Goal: Task Accomplishment & Management: Manage account settings

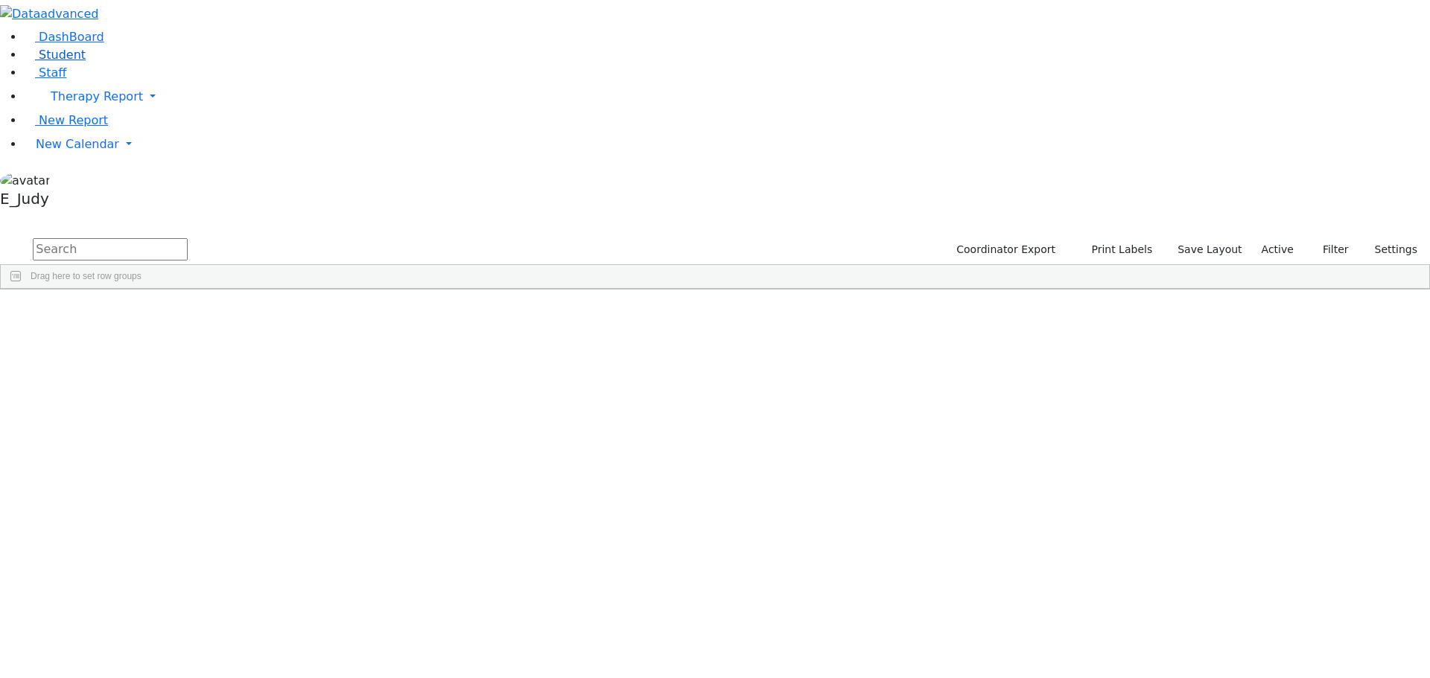
click at [78, 62] on link "Student" at bounding box center [55, 55] width 62 height 14
click at [188, 238] on input "text" at bounding box center [110, 249] width 155 height 22
type input "teit"
click at [188, 397] on div "[PERSON_NAME]" at bounding box center [141, 407] width 95 height 21
click at [378, 397] on div "09/07/2009" at bounding box center [330, 407] width 95 height 21
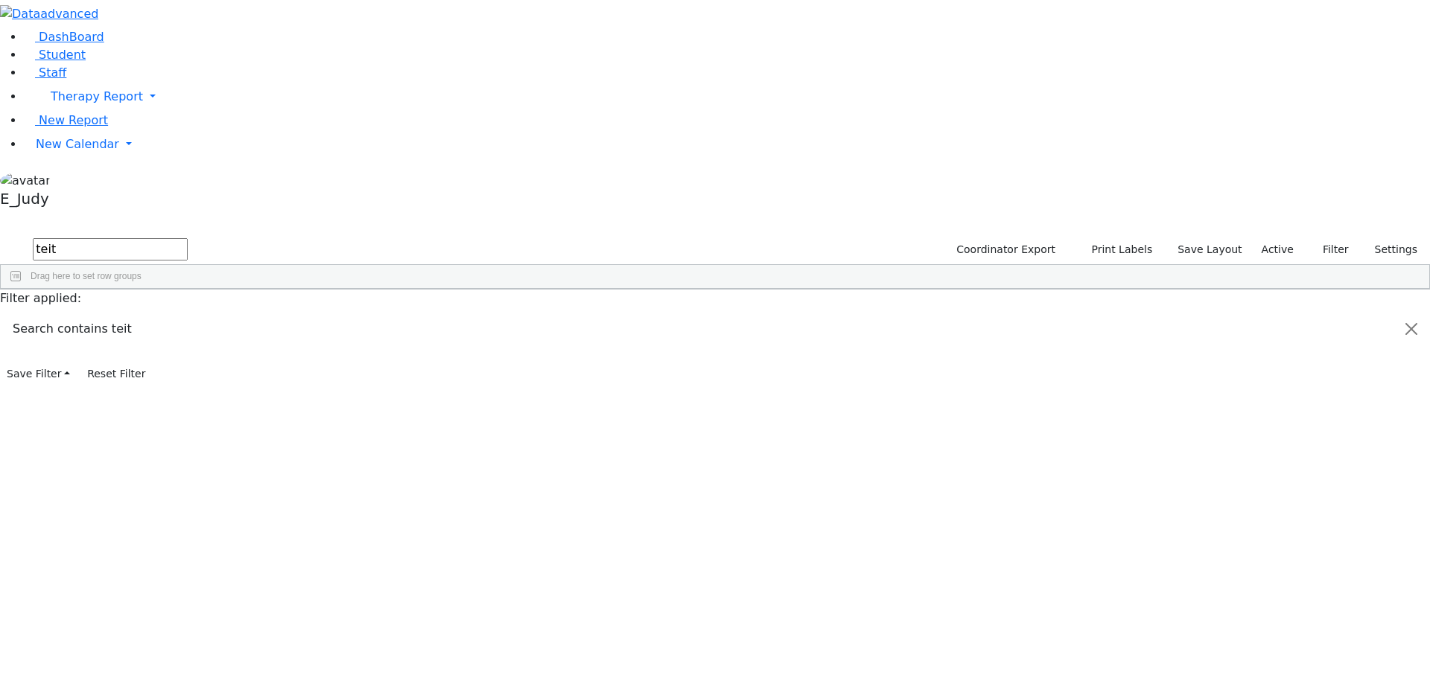
click at [378, 397] on div "09/07/2009" at bounding box center [330, 407] width 95 height 21
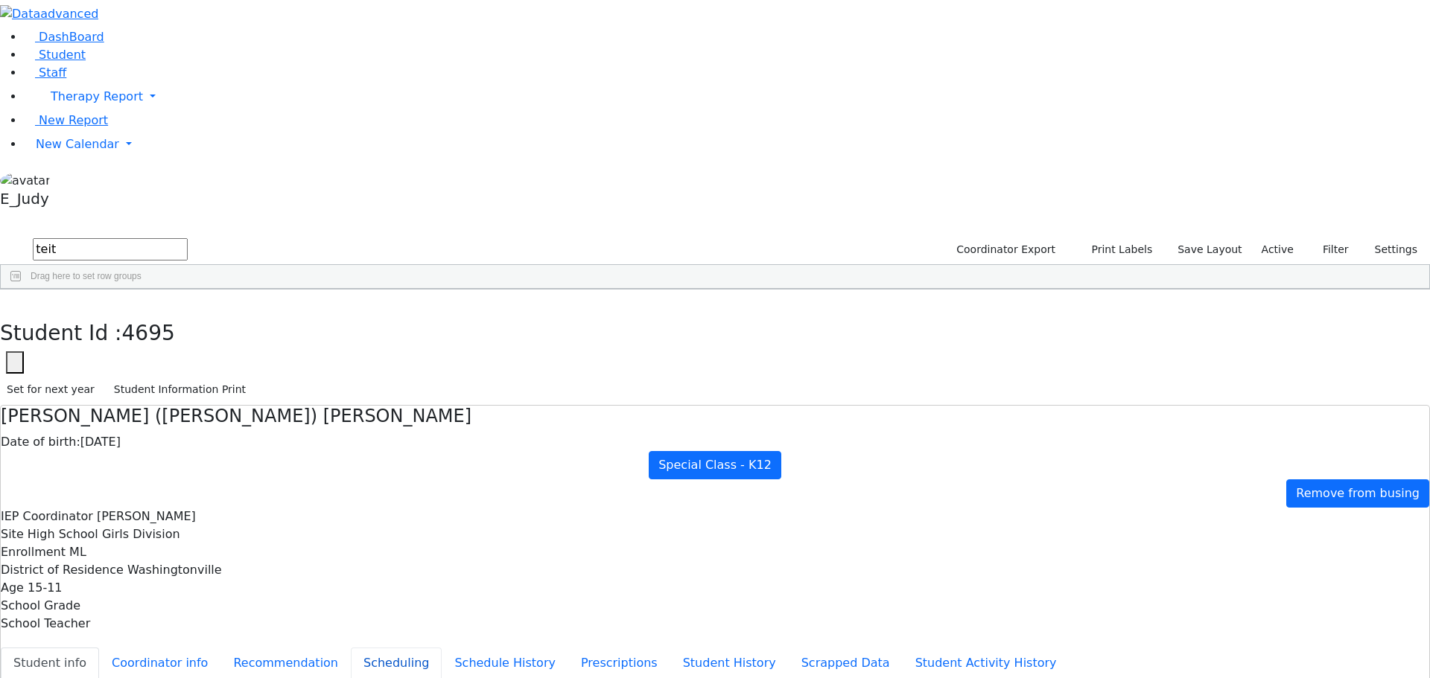
click at [365, 648] on button "Scheduling" at bounding box center [396, 663] width 91 height 31
click at [99, 648] on button "Student info" at bounding box center [50, 663] width 98 height 31
click at [351, 648] on button "Recommendation" at bounding box center [285, 663] width 130 height 31
checkbox input "true"
click at [568, 648] on button "Prescriptions" at bounding box center [619, 663] width 102 height 31
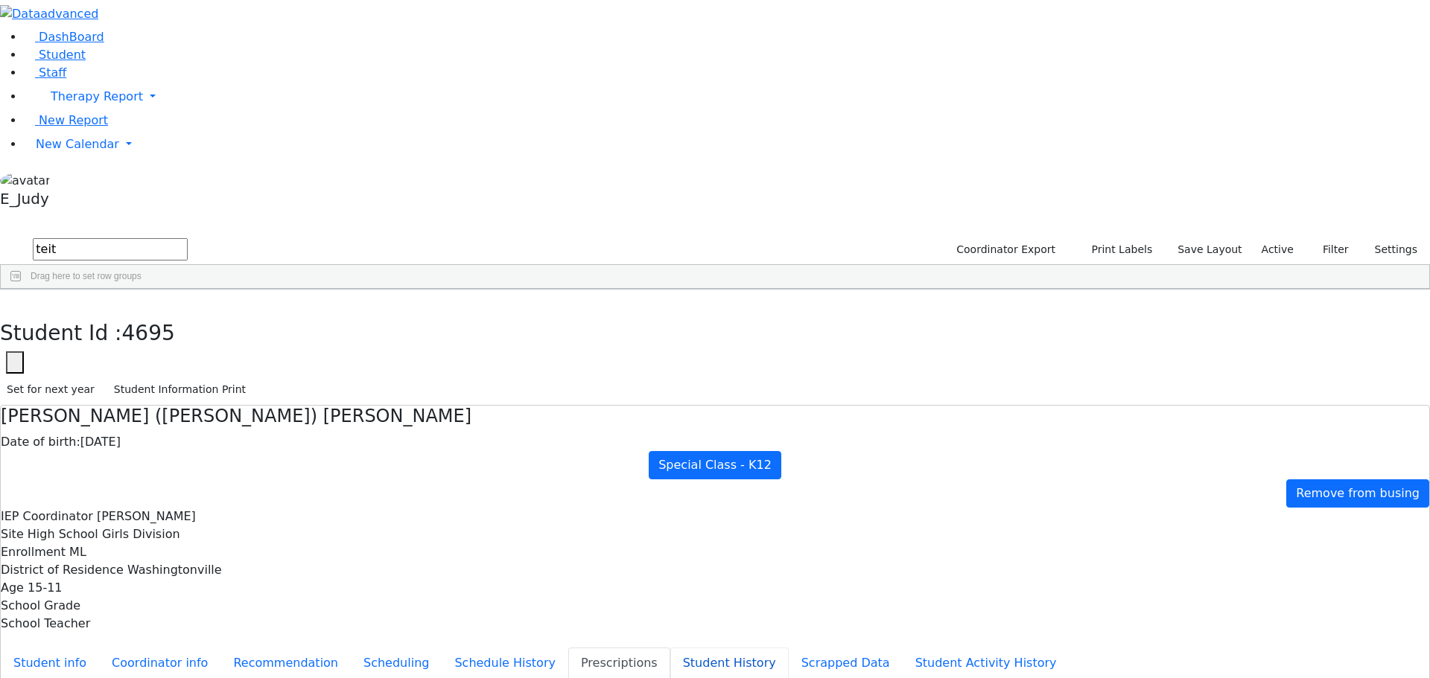
click at [670, 648] on button "Student History" at bounding box center [729, 663] width 118 height 31
click at [903, 648] on button "Student Activity History" at bounding box center [986, 663] width 167 height 31
click at [789, 648] on button "Scrapped Data" at bounding box center [846, 663] width 114 height 31
click at [442, 648] on button "Schedule History" at bounding box center [505, 663] width 127 height 31
click at [338, 648] on button "Recommendation" at bounding box center [285, 663] width 130 height 31
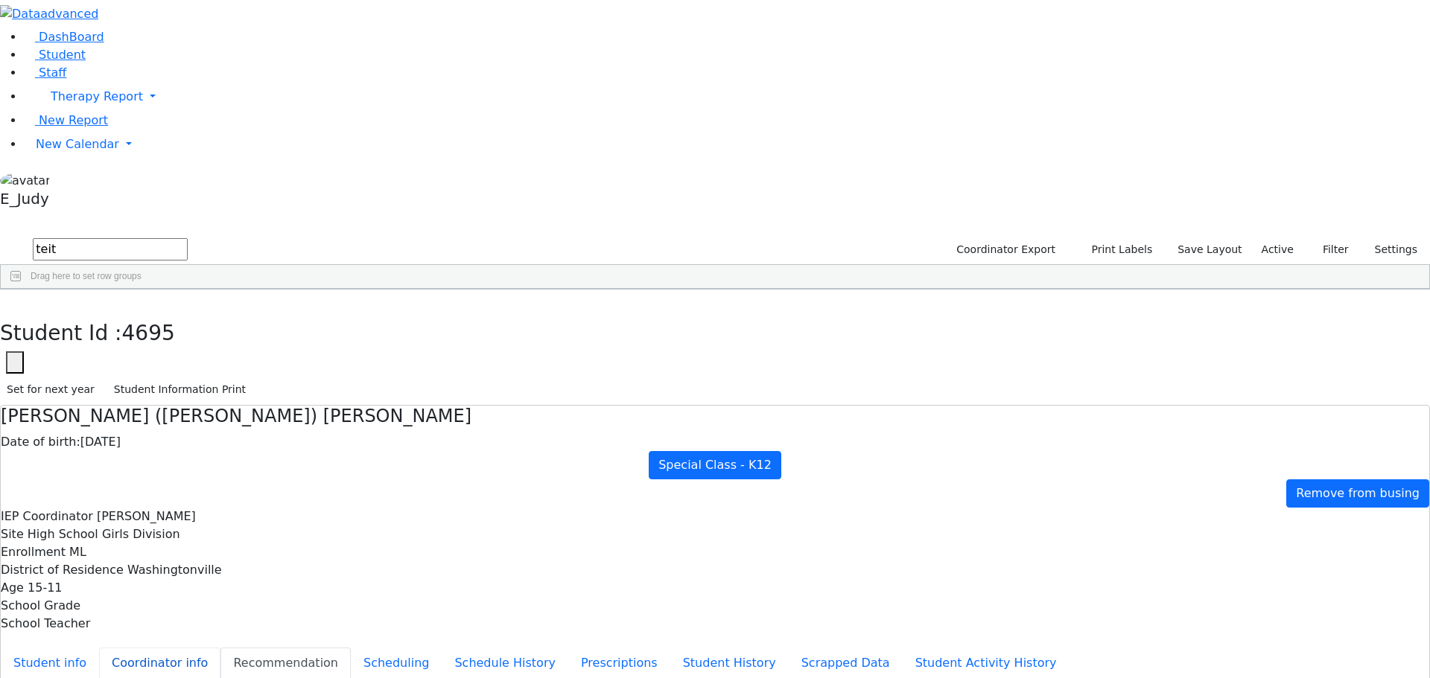
click at [220, 648] on button "Coordinator info" at bounding box center [159, 663] width 121 height 31
click at [351, 648] on button "Recommendation" at bounding box center [285, 663] width 130 height 31
click at [99, 648] on button "Student info" at bounding box center [50, 663] width 98 height 31
click at [334, 648] on button "Recommendation" at bounding box center [285, 663] width 130 height 31
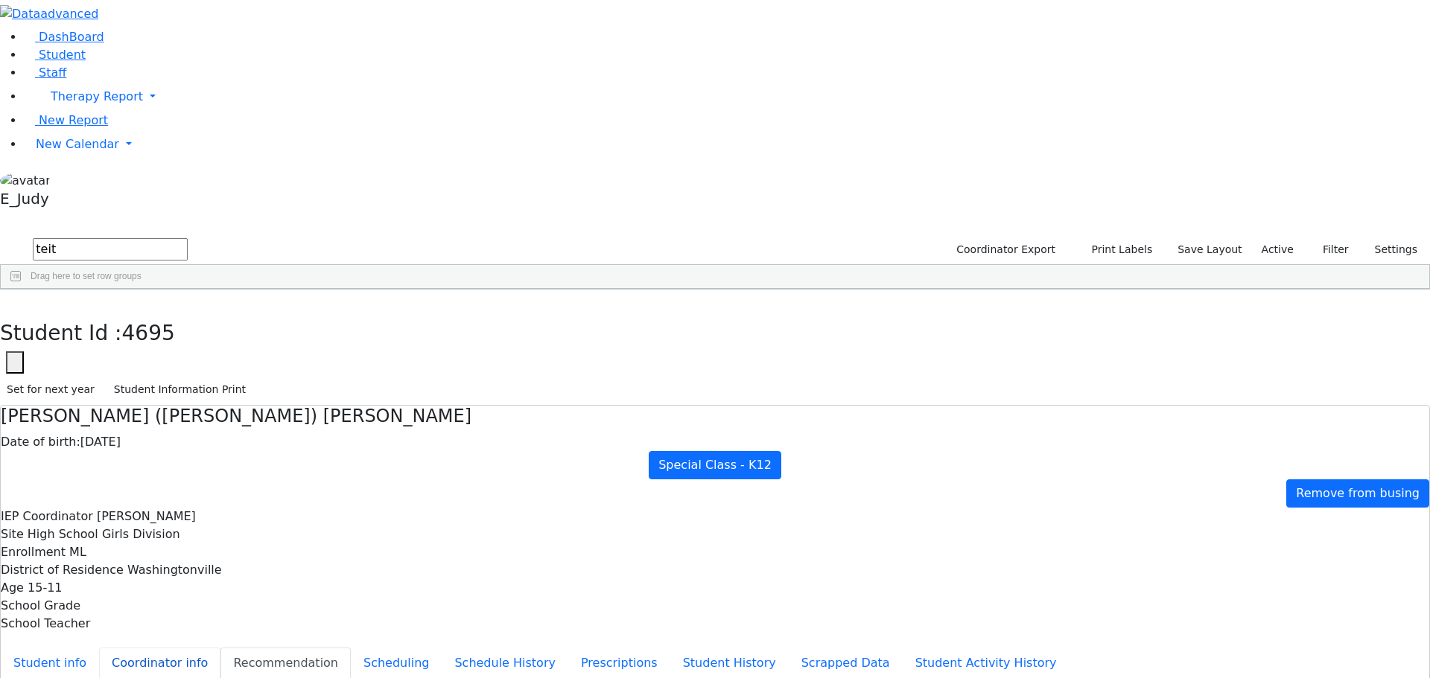
click at [220, 648] on button "Coordinator info" at bounding box center [159, 663] width 121 height 31
click at [99, 648] on button "Student info" at bounding box center [50, 663] width 98 height 31
click at [220, 648] on button "Coordinator info" at bounding box center [159, 663] width 121 height 31
click at [99, 648] on button "Student info" at bounding box center [50, 663] width 98 height 31
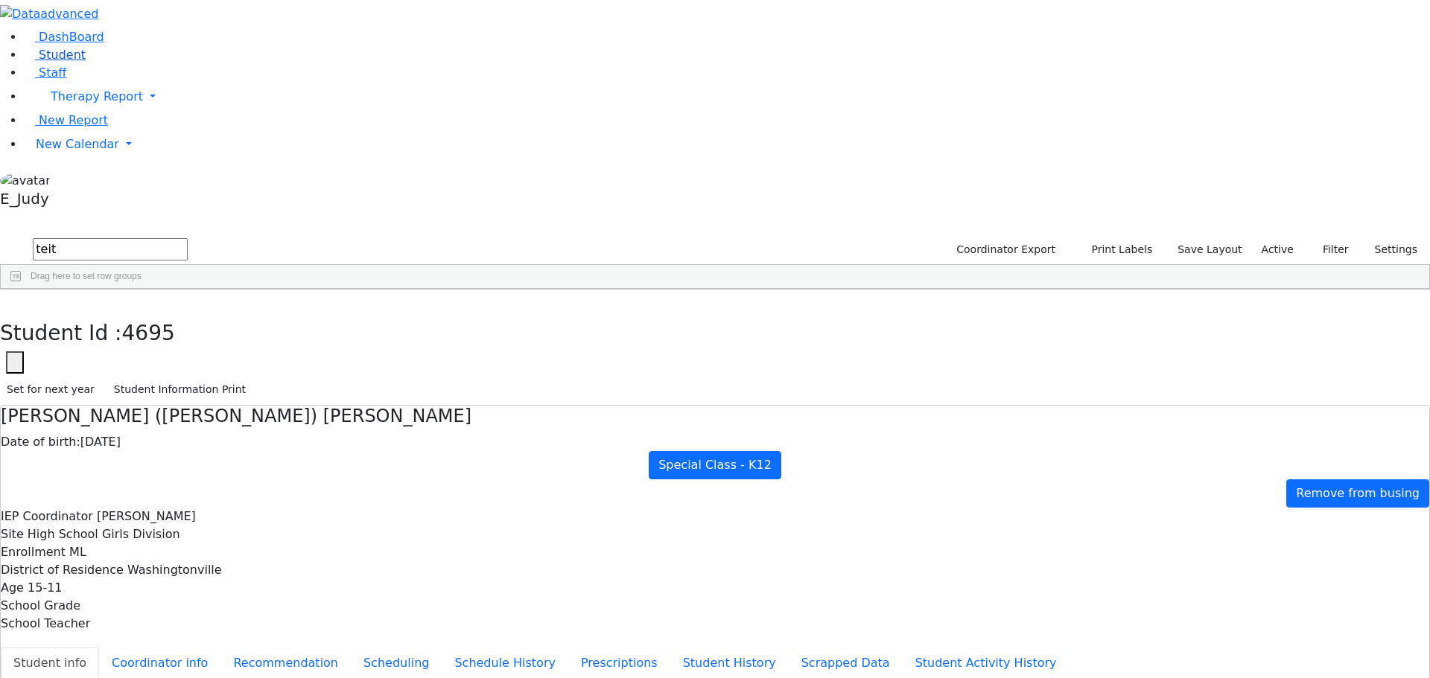
click at [86, 62] on link "Student" at bounding box center [55, 55] width 62 height 14
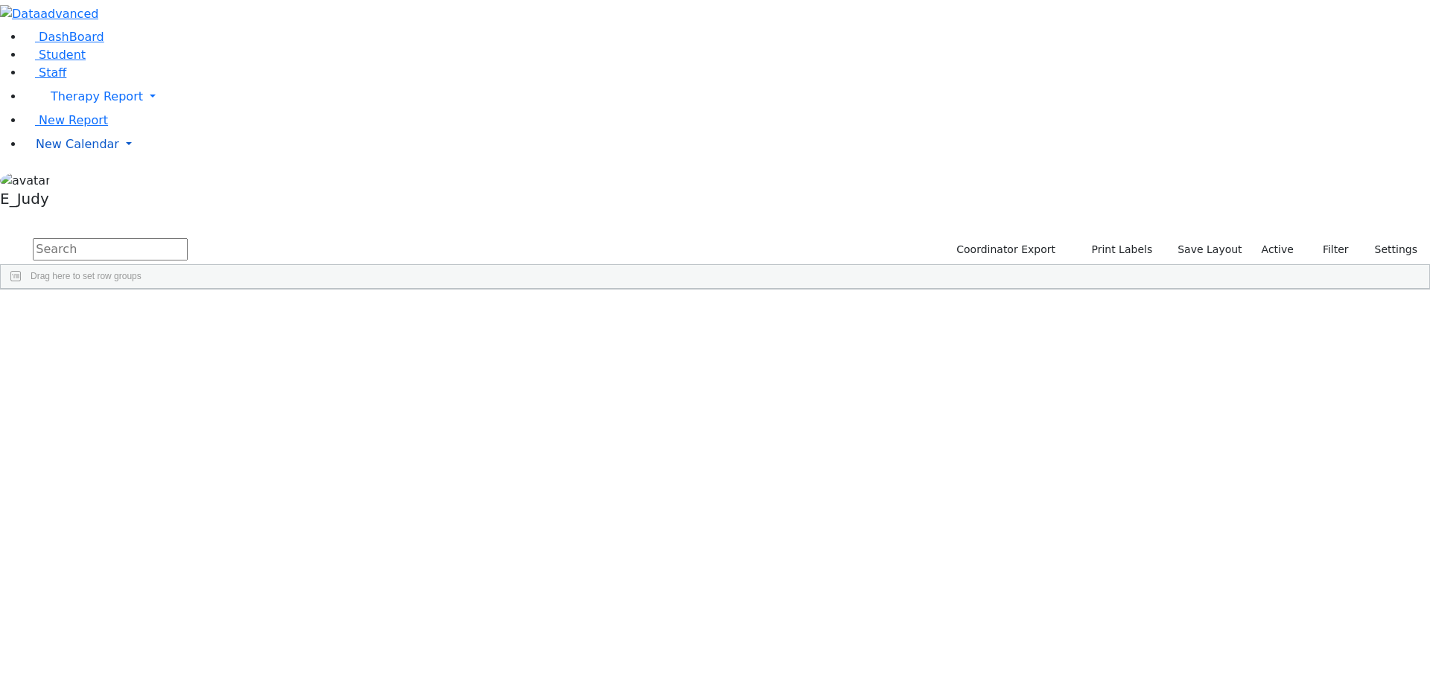
click at [143, 112] on link "New Calendar" at bounding box center [727, 97] width 1406 height 30
click at [86, 183] on link "Calendar" at bounding box center [59, 174] width 54 height 18
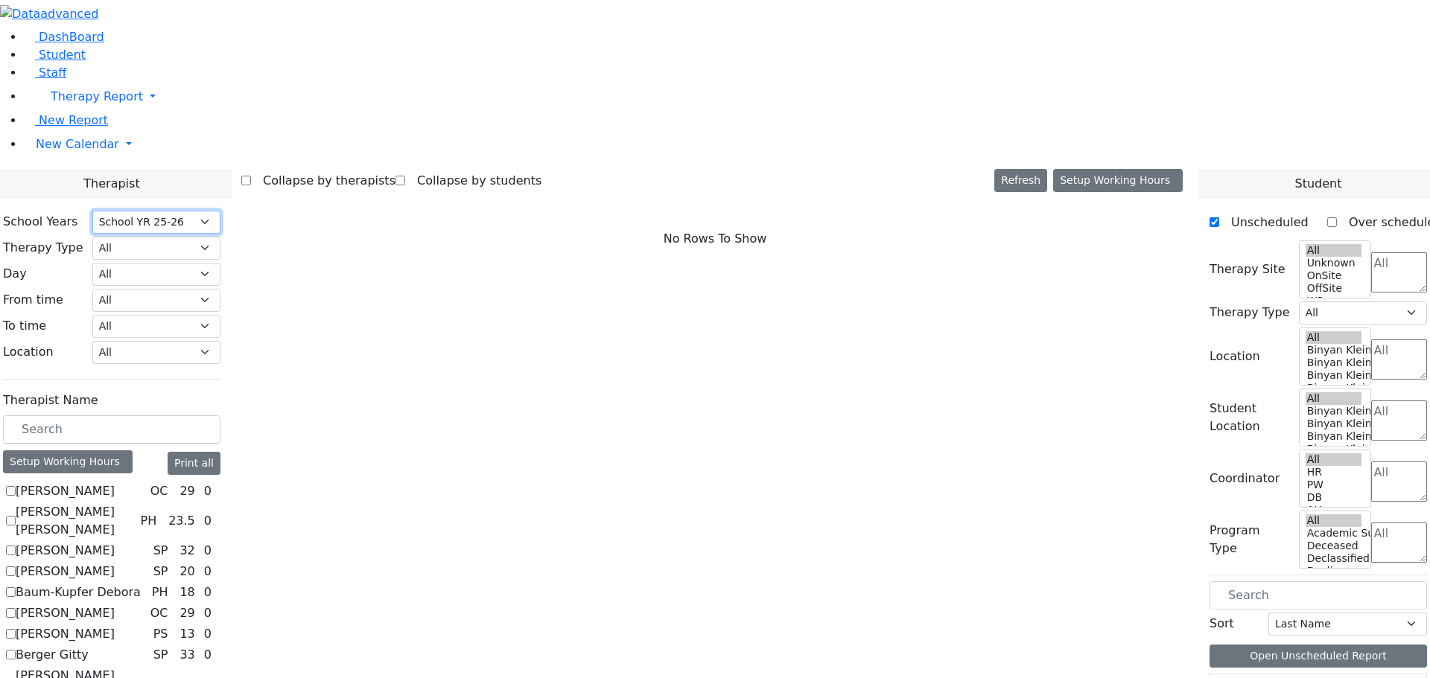
click at [220, 211] on select "Select School YR Summer YR 25 School YR 25-26 Summer YR 25 School YR 24-25 Summ…" at bounding box center [156, 222] width 128 height 23
select select "210"
click at [220, 211] on select "Select School YR Summer YR 25 School YR 25-26 Summer YR 25 School YR 24-25 Summ…" at bounding box center [156, 222] width 128 height 23
click at [220, 416] on input "text" at bounding box center [111, 430] width 217 height 28
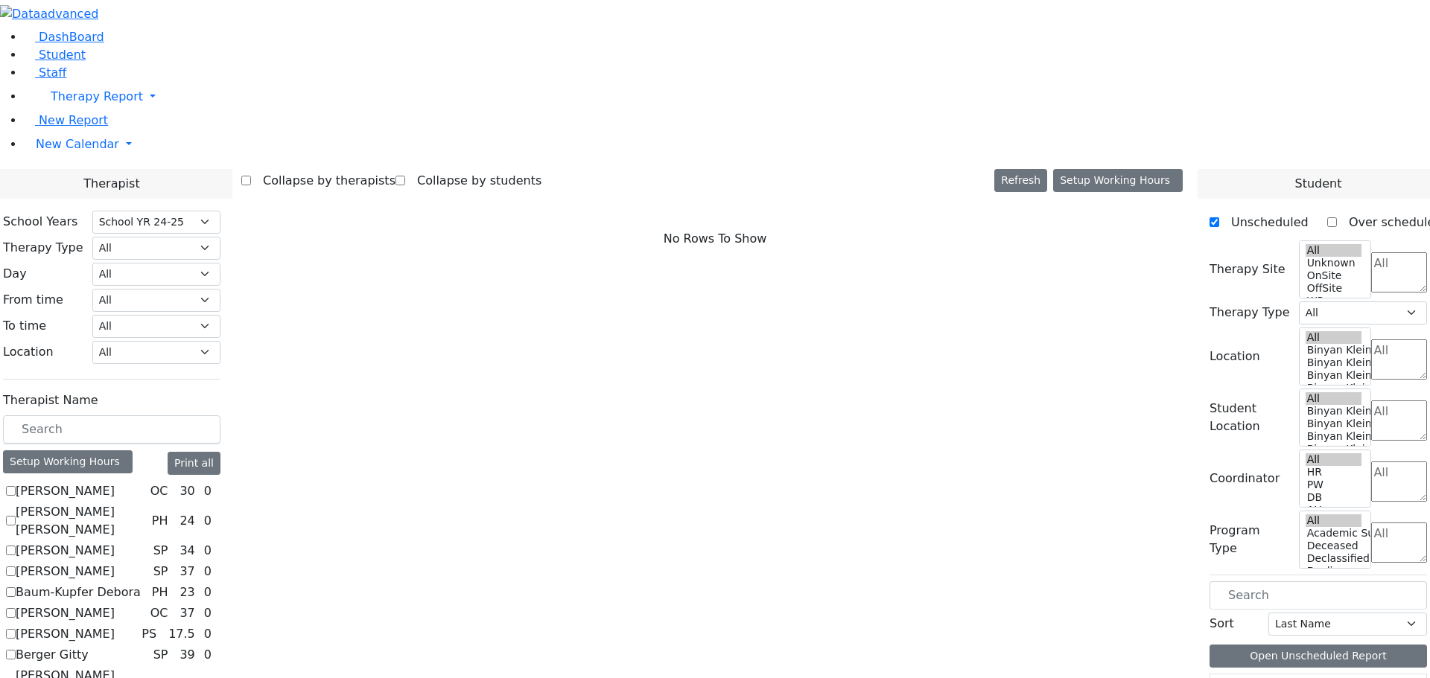
checkbox input "true"
select select "1"
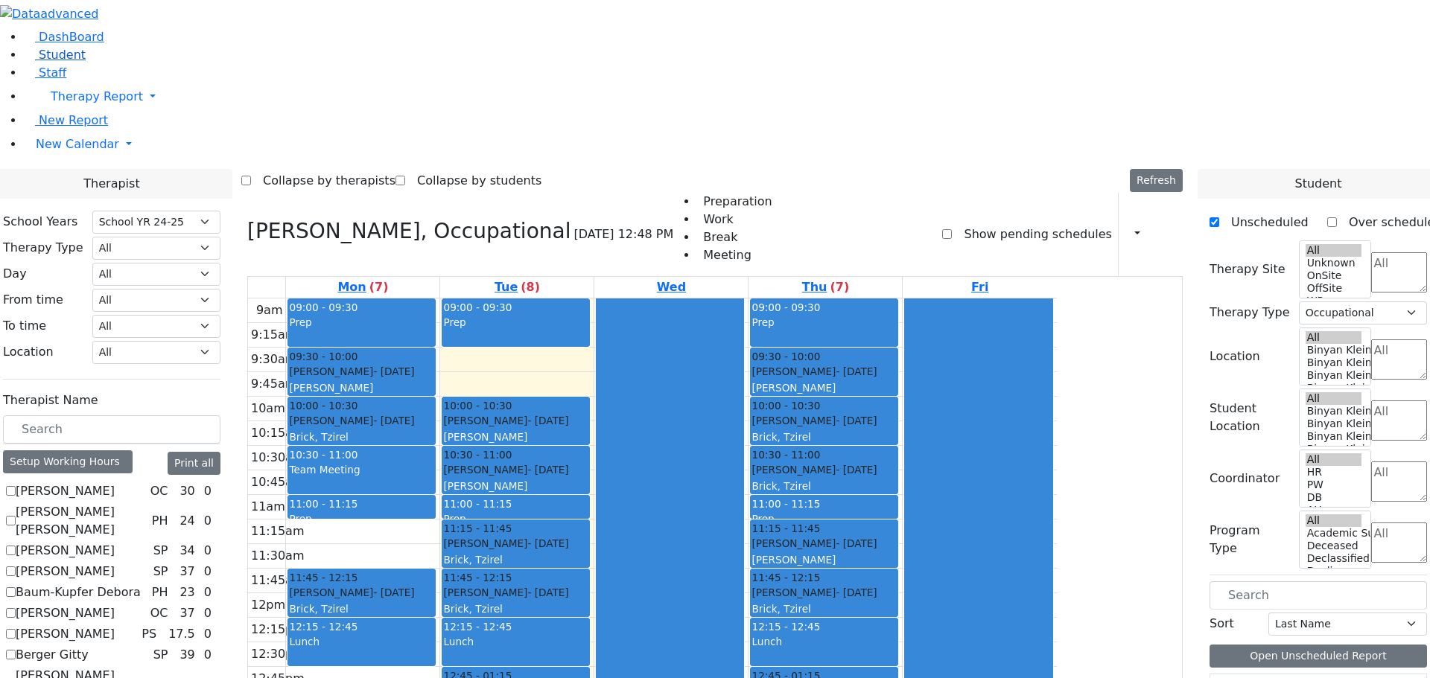
click at [63, 62] on span "Student" at bounding box center [62, 55] width 47 height 14
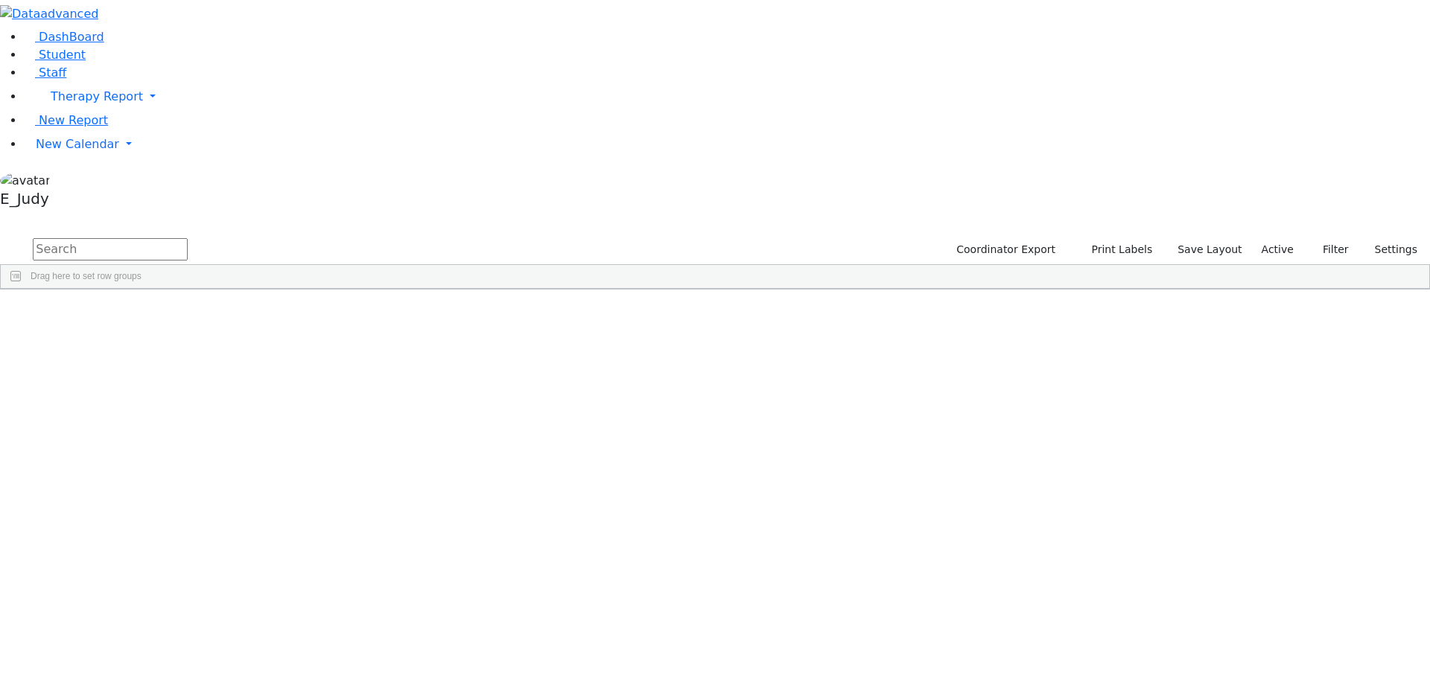
click at [188, 238] on input "text" at bounding box center [110, 249] width 155 height 22
type input "tei"
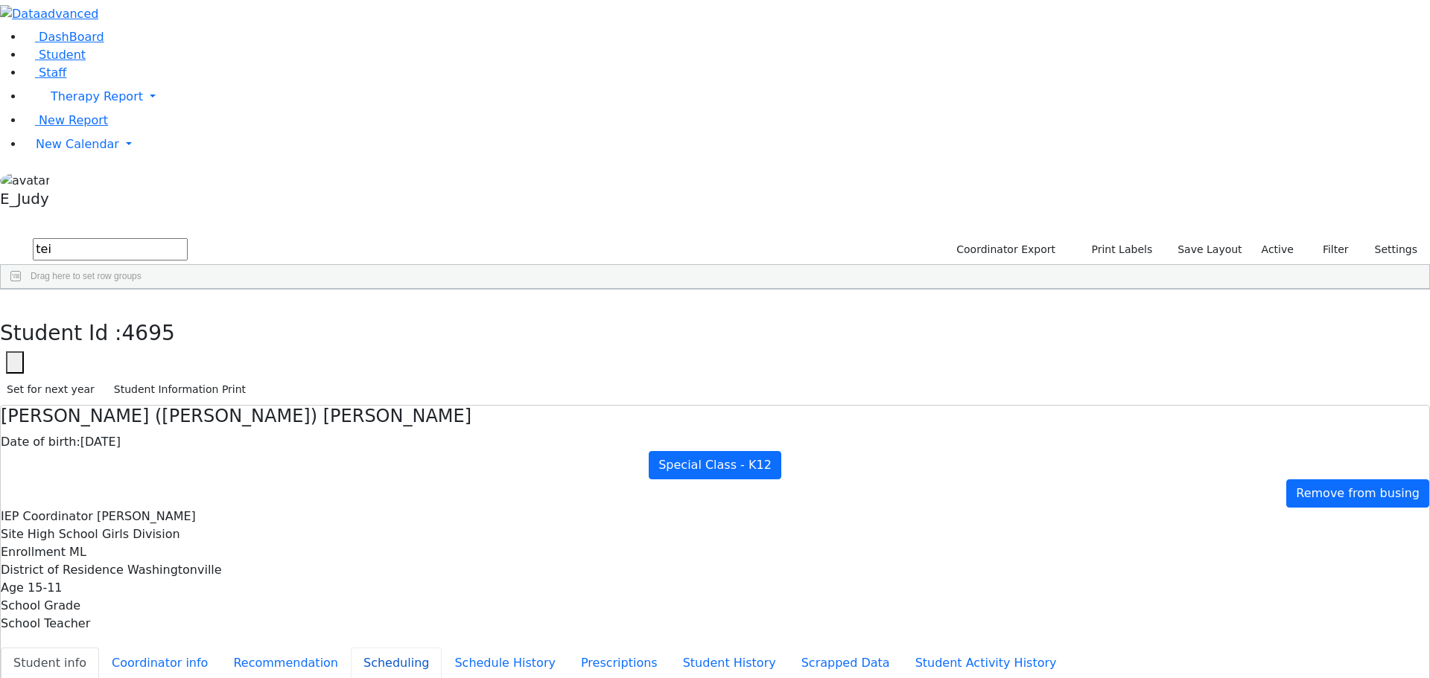
click at [361, 648] on button "Scheduling" at bounding box center [396, 663] width 91 height 31
click at [353, 648] on button "Scheduling" at bounding box center [396, 663] width 91 height 31
click at [206, 678] on select "Select School YR Summer YR 25 School YR 25-26 Summer YR 25 School YR 24-25 Summ…" at bounding box center [144, 690] width 121 height 23
select select "210"
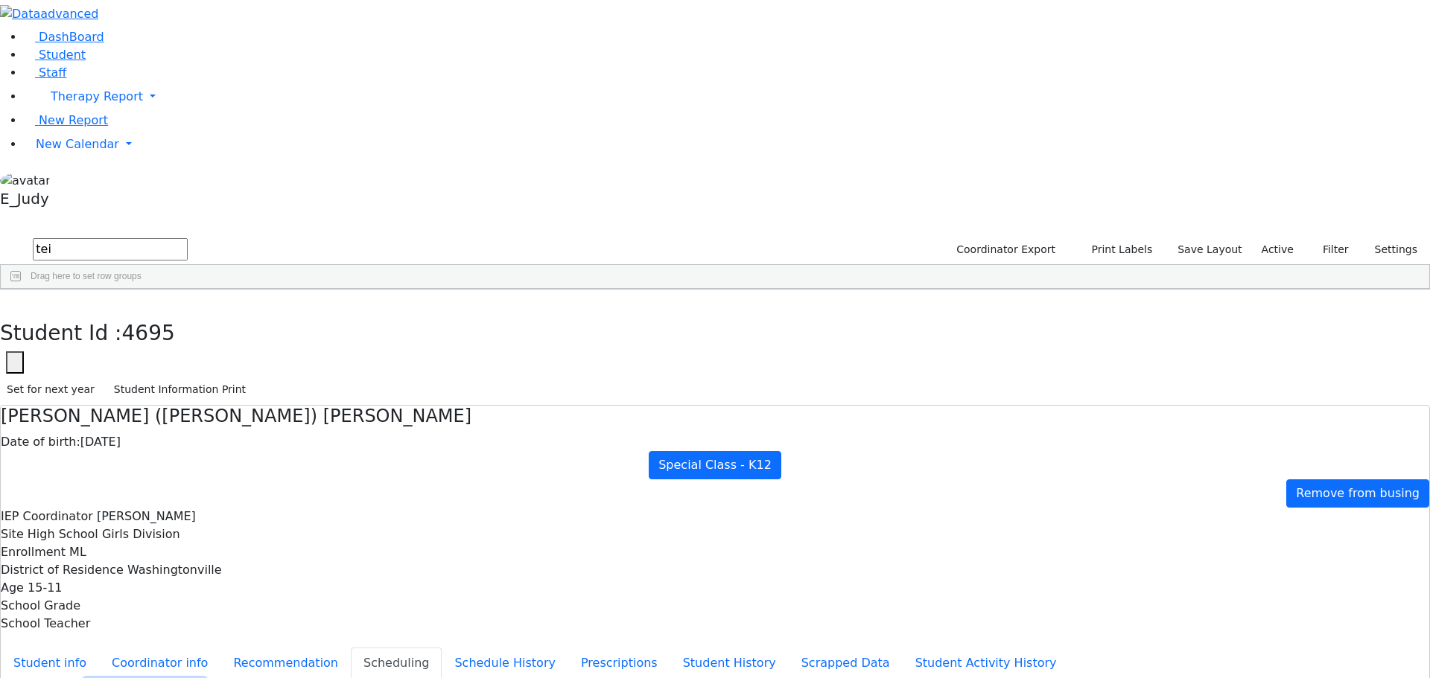
click at [206, 678] on select "Select School YR Summer YR 25 School YR 25-26 Summer YR 25 School YR 24-25 Summ…" at bounding box center [144, 690] width 121 height 23
click at [99, 648] on button "Student info" at bounding box center [50, 663] width 98 height 31
click at [15, 301] on icon "button" at bounding box center [11, 305] width 8 height 9
click at [86, 62] on link "Student" at bounding box center [55, 55] width 62 height 14
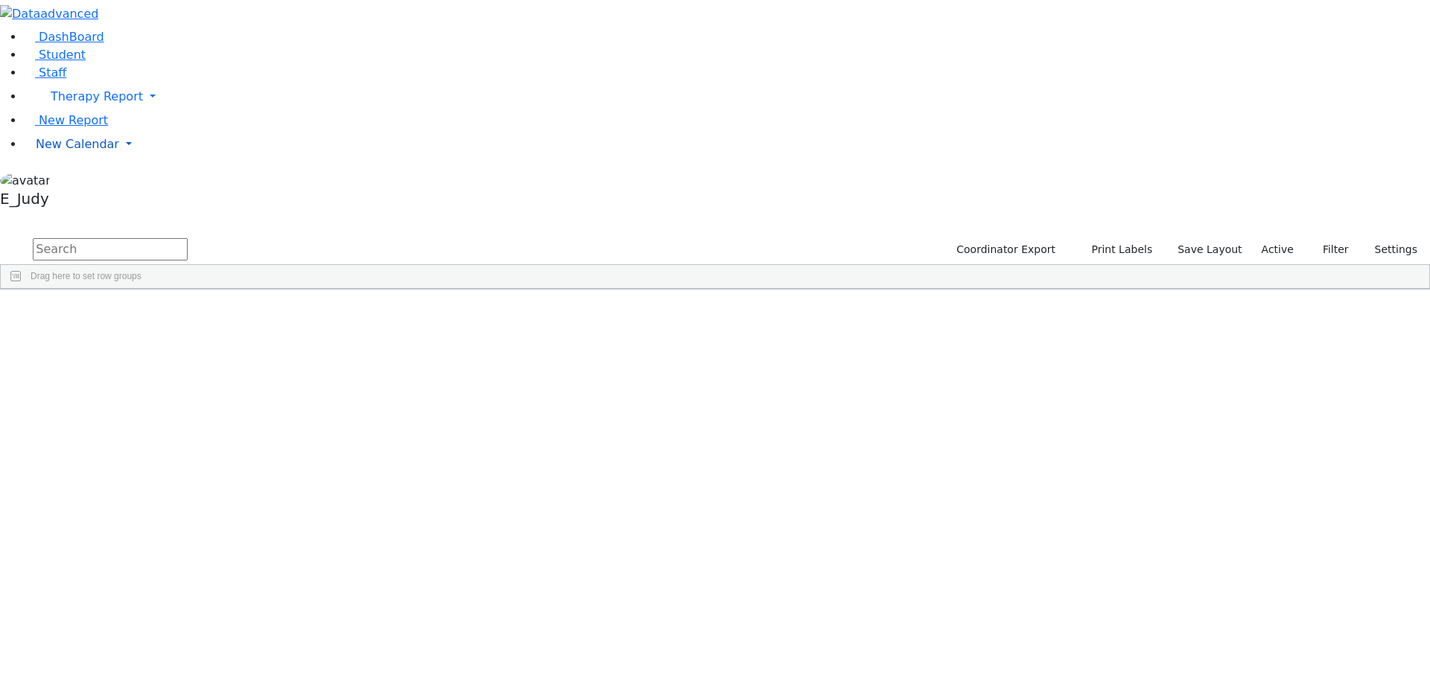
click at [149, 112] on link "New Calendar" at bounding box center [727, 97] width 1406 height 30
click at [86, 181] on span "Calendar" at bounding box center [59, 174] width 54 height 14
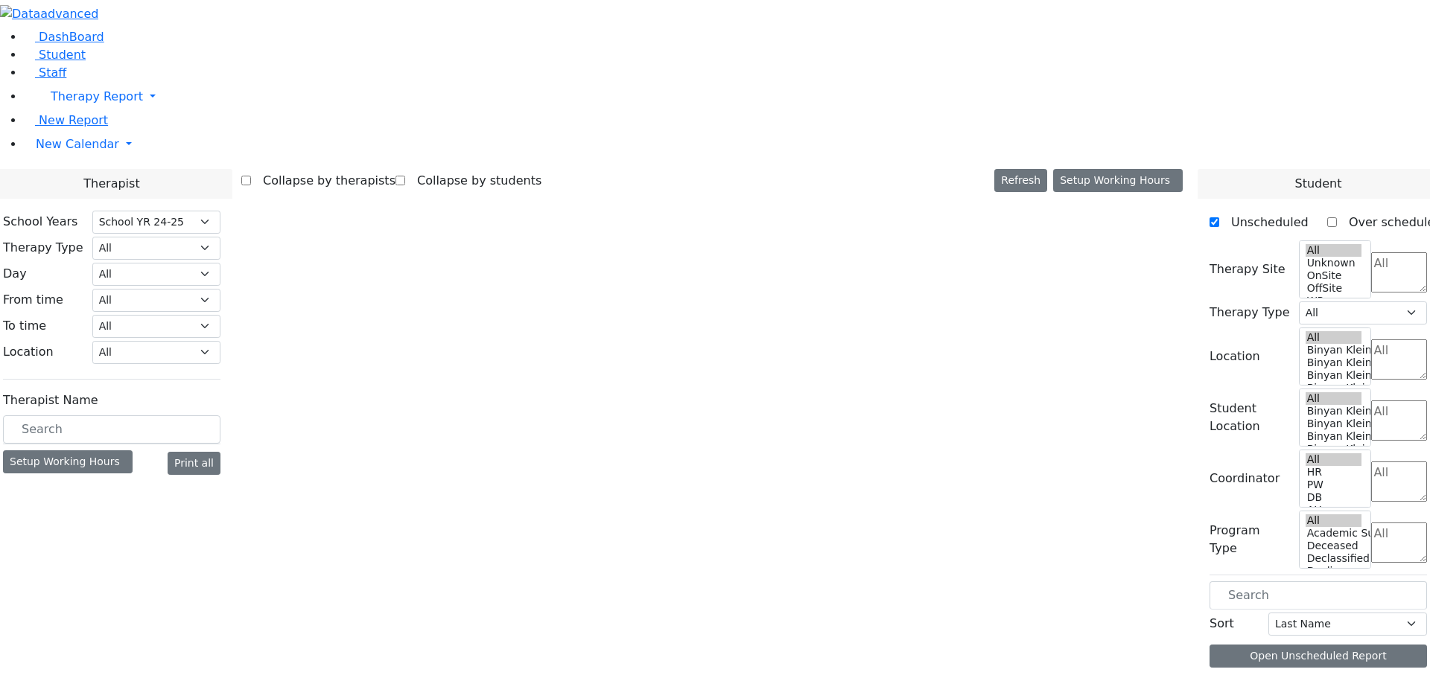
select select "210"
select select "1"
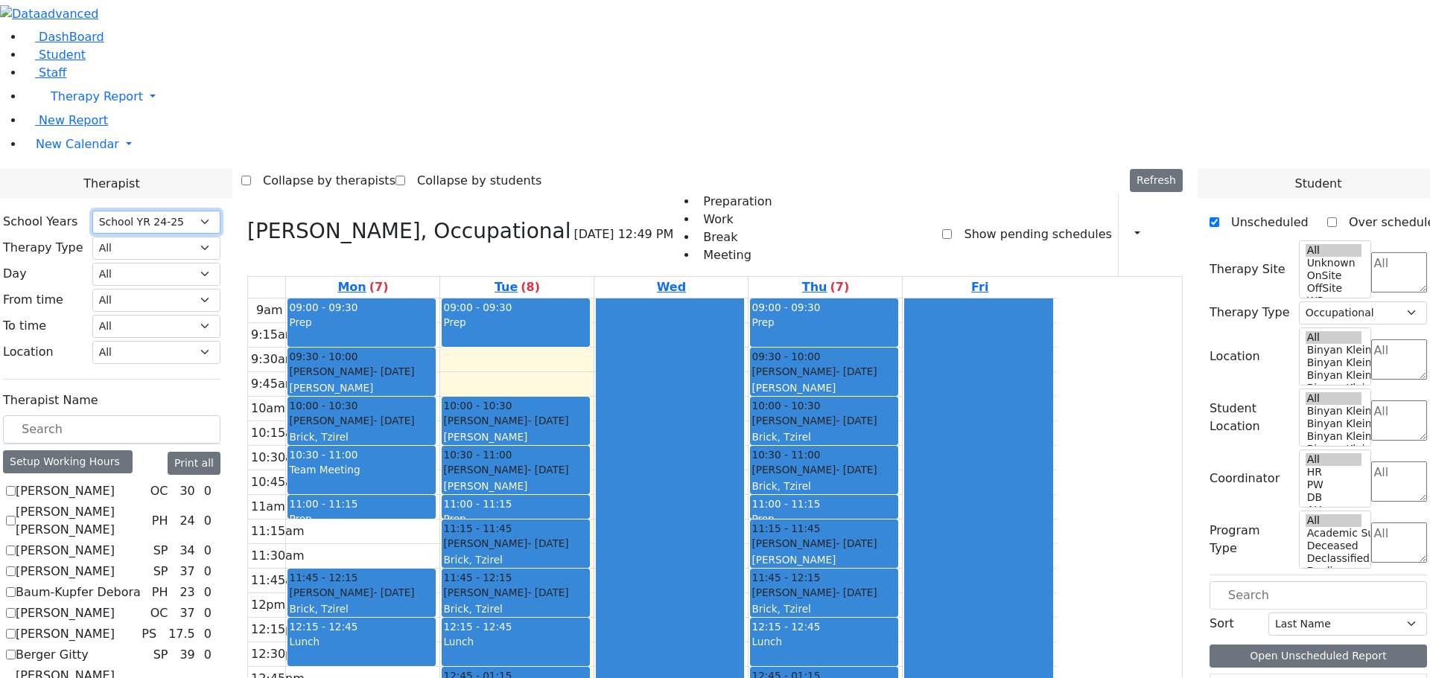
click at [220, 211] on select "Select School YR Summer YR 25 School YR 25-26 Summer YR 25 School YR 24-25 Summ…" at bounding box center [156, 222] width 128 height 23
select select "212"
click at [220, 211] on select "Select School YR Summer YR 25 School YR 25-26 Summer YR 25 School YR 24-25 Summ…" at bounding box center [156, 222] width 128 height 23
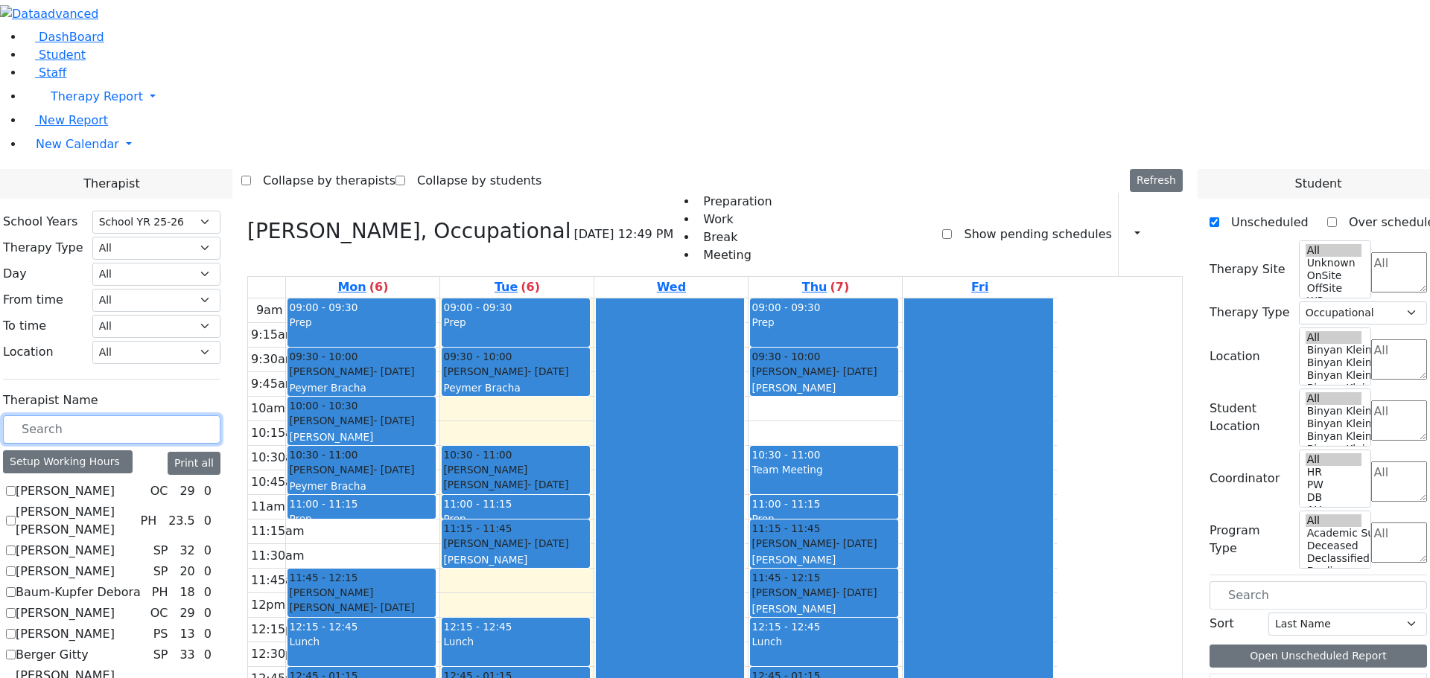
click at [220, 416] on input "text" at bounding box center [111, 430] width 217 height 28
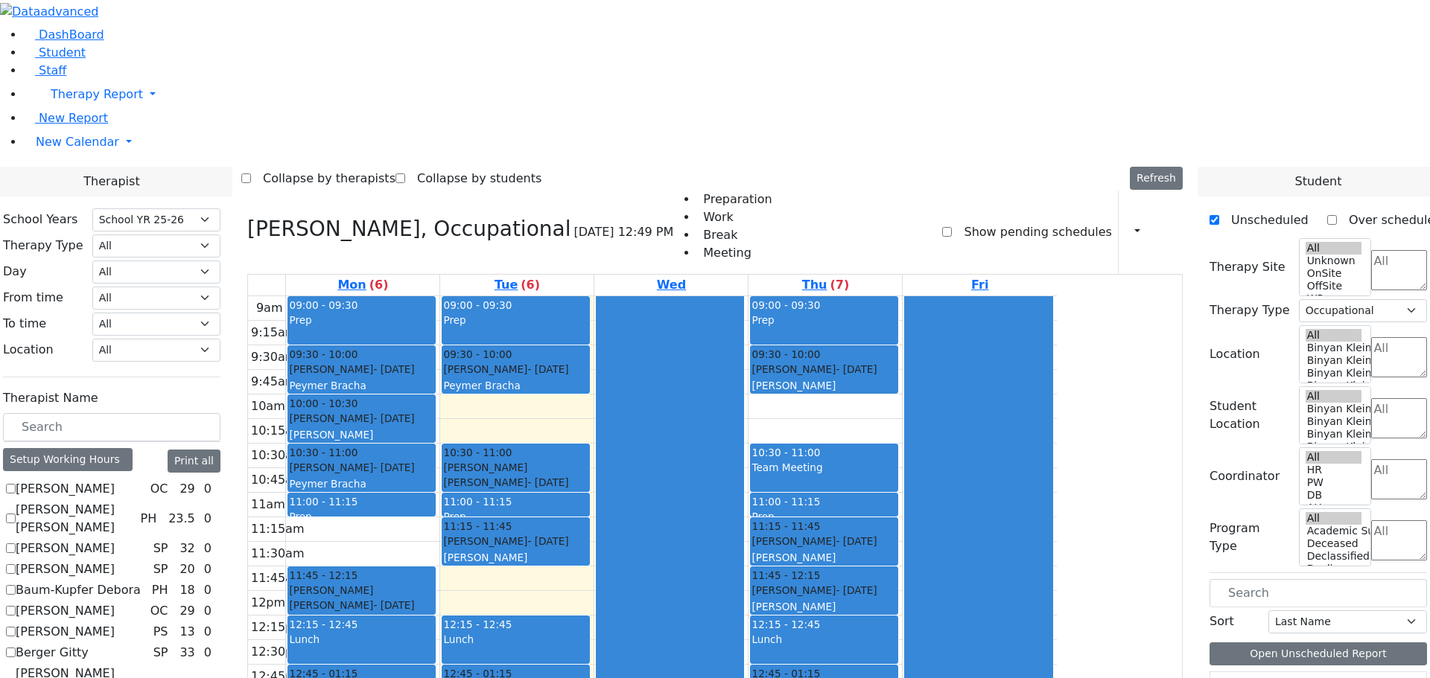
checkbox input "true"
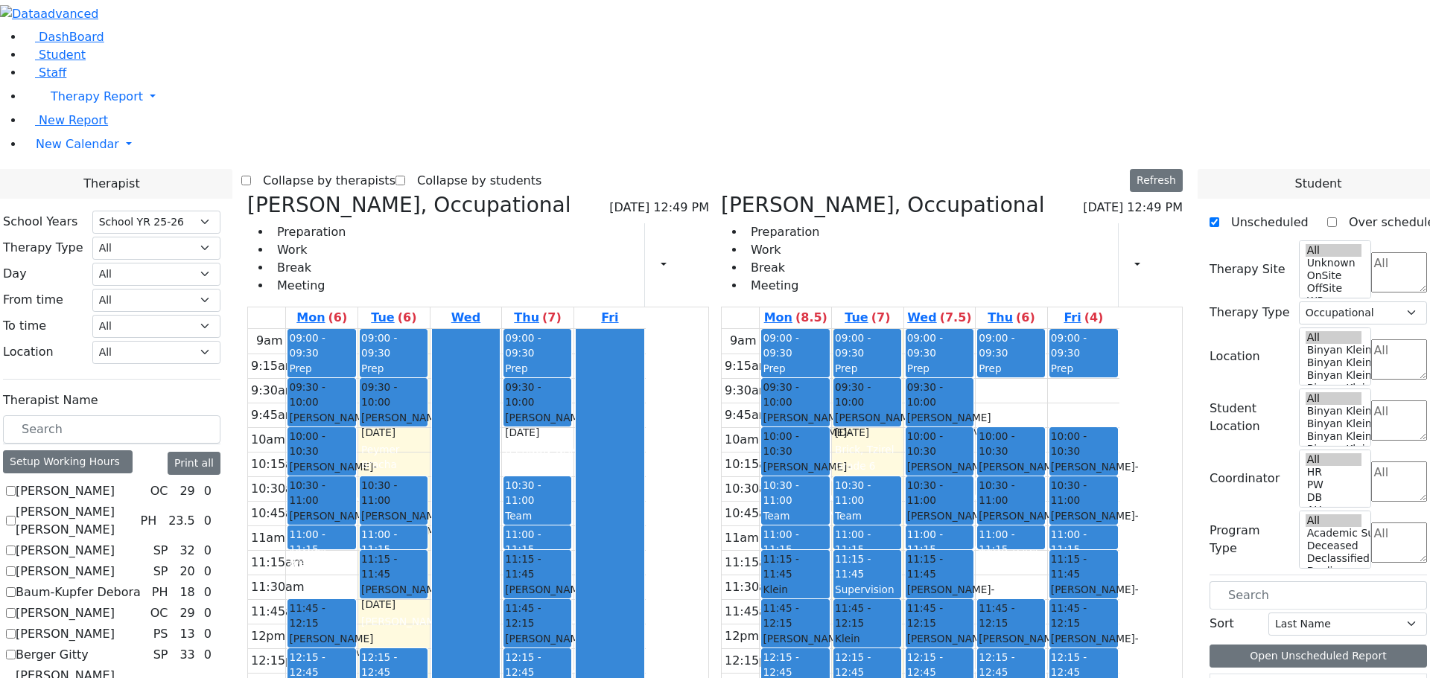
click at [247, 193] on icon at bounding box center [247, 205] width 0 height 25
checkbox input "false"
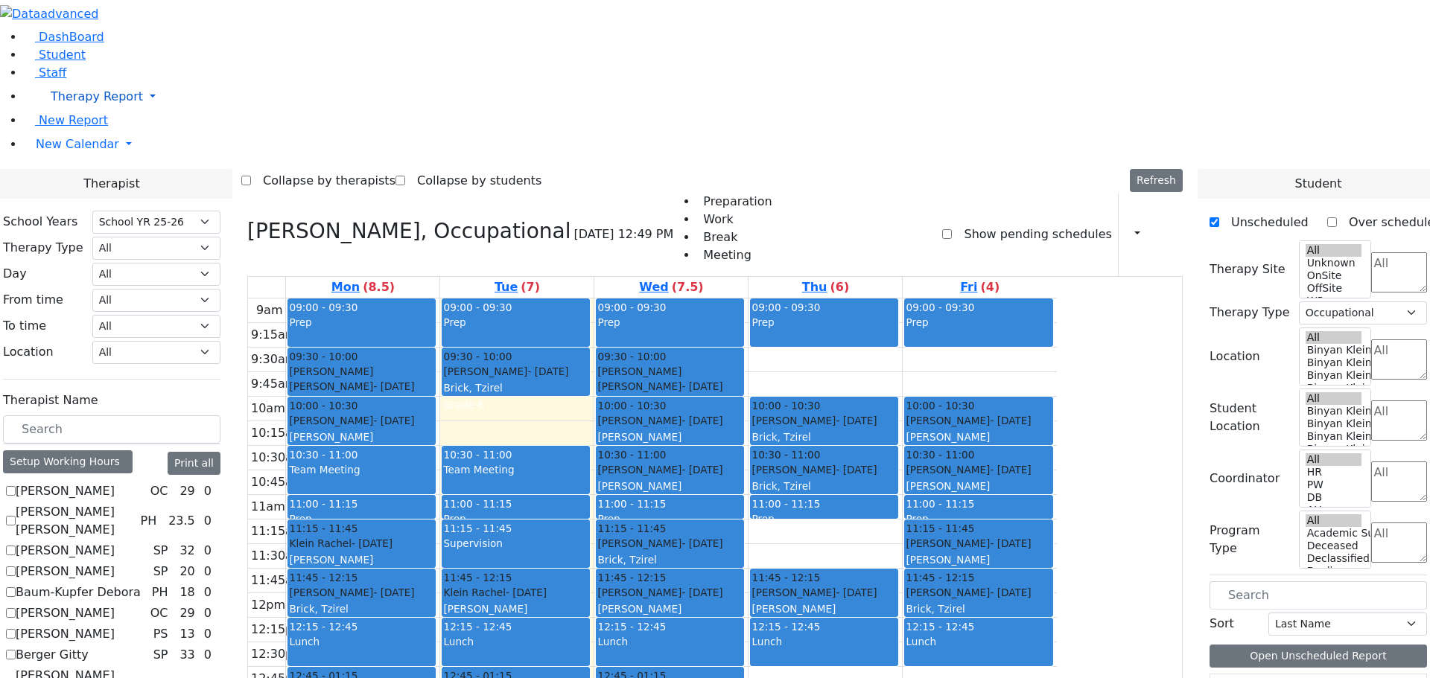
click at [141, 112] on link "Therapy Report" at bounding box center [727, 97] width 1406 height 30
click at [70, 171] on span "Report" at bounding box center [66, 163] width 39 height 14
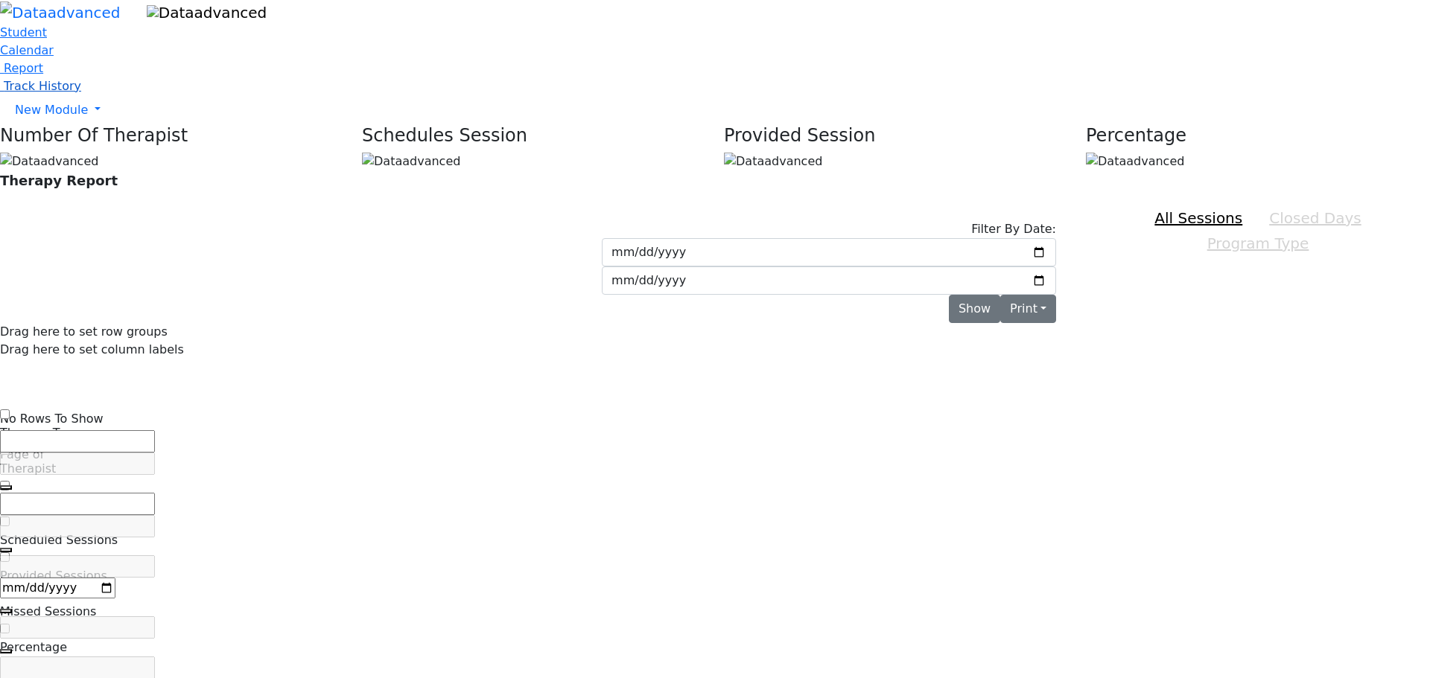
click at [81, 93] on span "Track History" at bounding box center [42, 86] width 77 height 14
click at [87, 117] on span "New Module" at bounding box center [51, 110] width 73 height 14
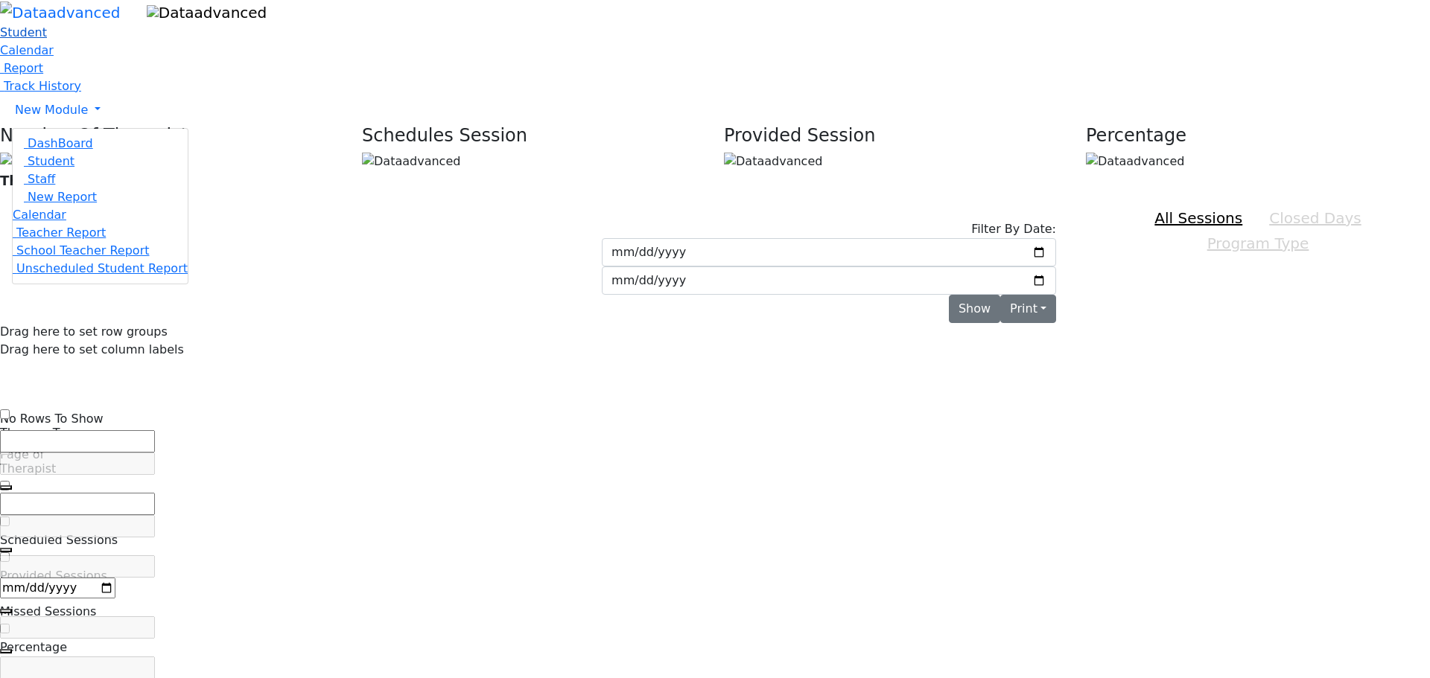
click at [47, 39] on span "Student" at bounding box center [23, 32] width 47 height 14
